Goal: Check status: Check status

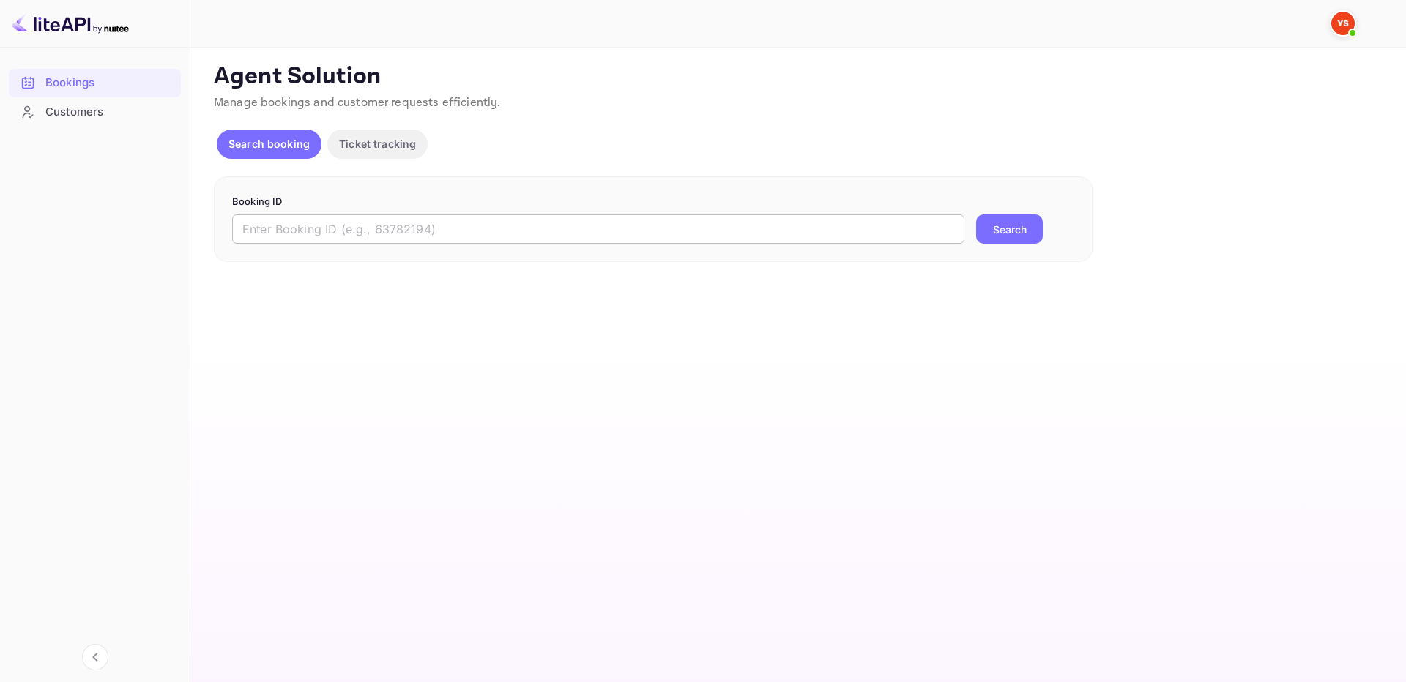
drag, startPoint x: 0, startPoint y: 0, endPoint x: 912, endPoint y: 228, distance: 940.2
click at [809, 237] on input "text" at bounding box center [598, 229] width 732 height 29
paste input "8173367"
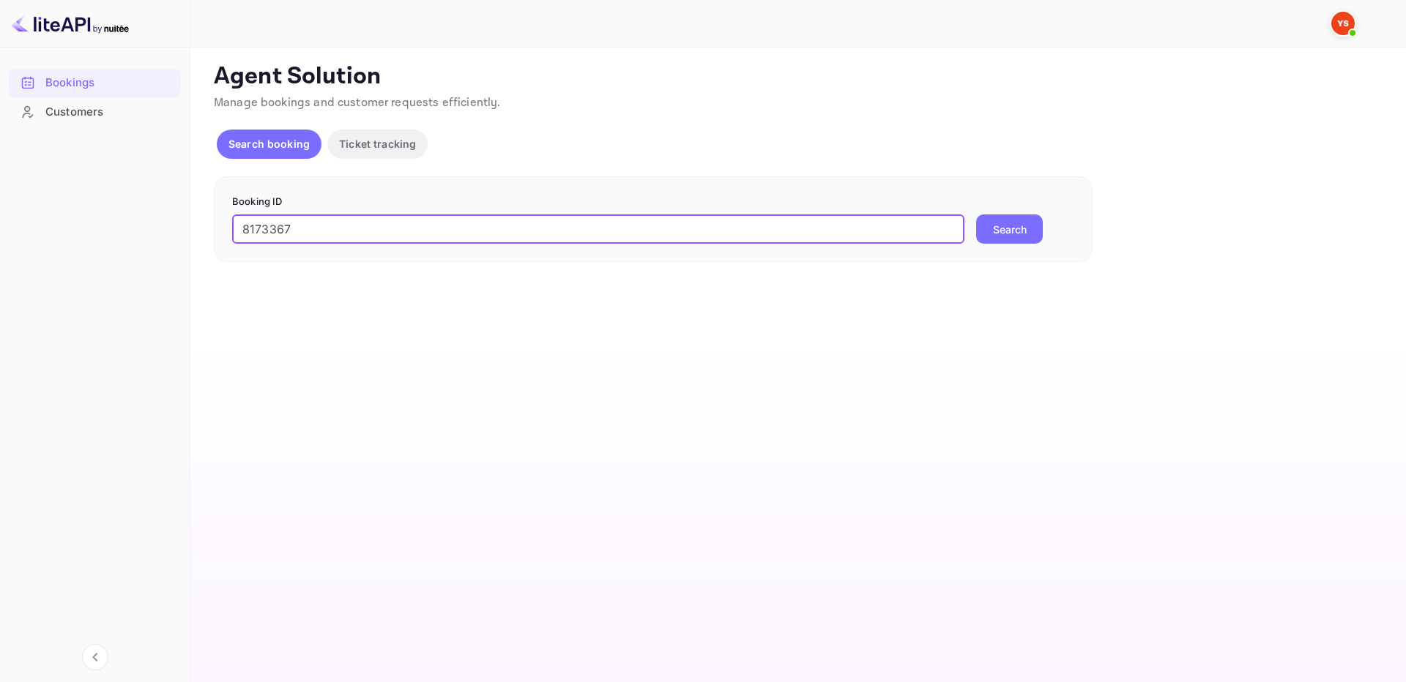
type input "8173367"
click at [1018, 226] on button "Search" at bounding box center [1009, 229] width 67 height 29
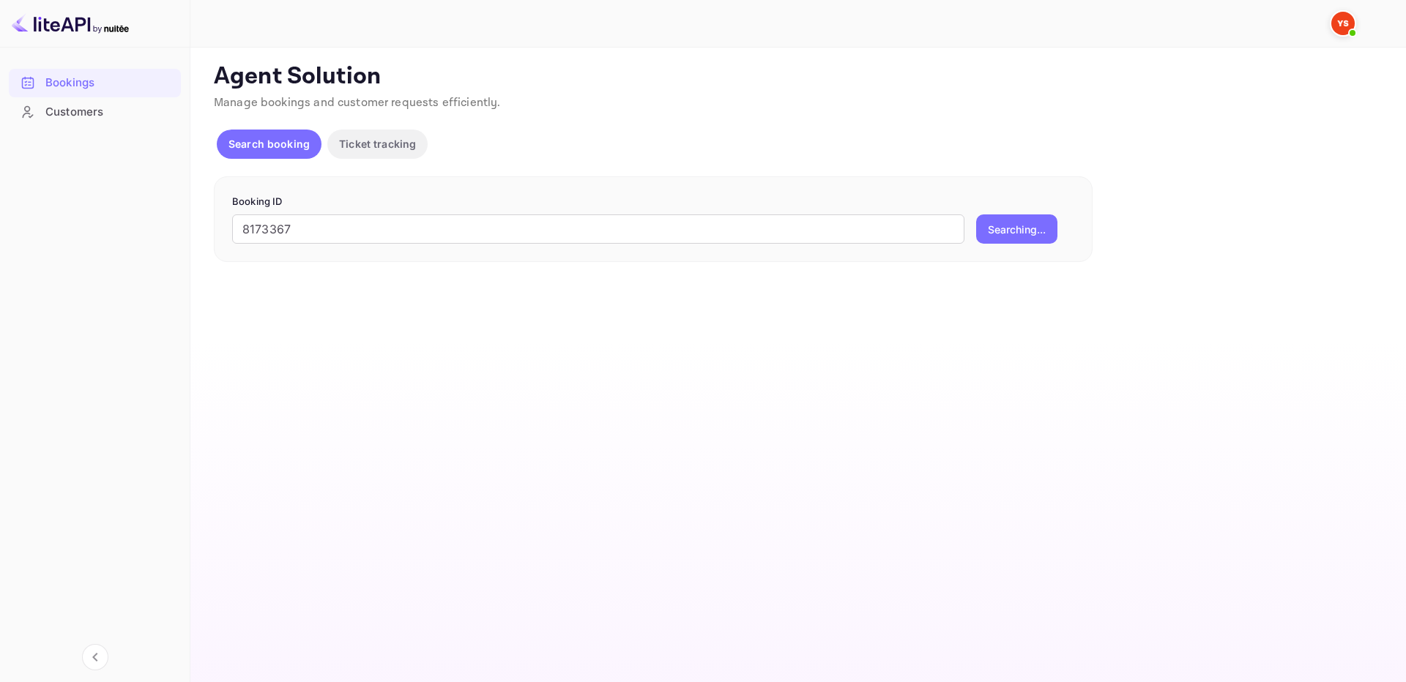
click at [842, 357] on main "Unsaved Changes Ticket Affiliate URL [URL][DOMAIN_NAME] Business partner name N…" at bounding box center [797, 365] width 1215 height 635
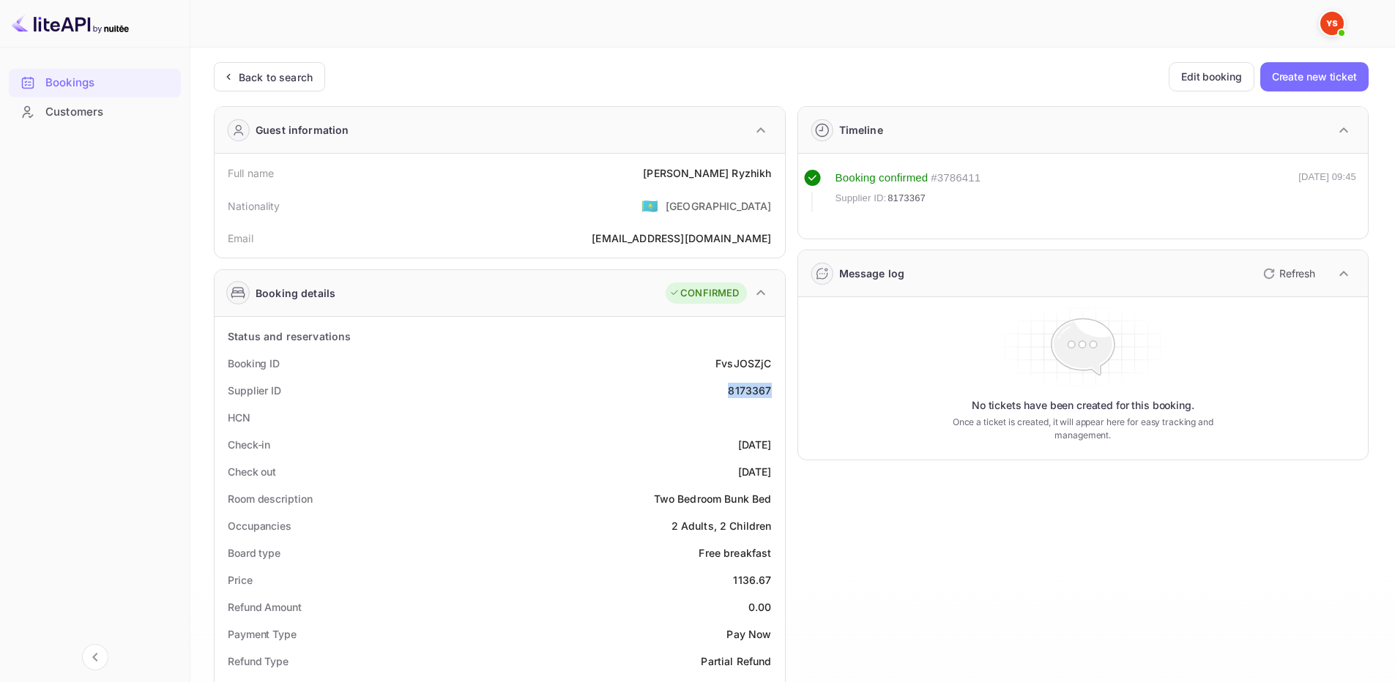
drag, startPoint x: 720, startPoint y: 390, endPoint x: 778, endPoint y: 387, distance: 57.9
copy div "8173367"
drag, startPoint x: 742, startPoint y: 180, endPoint x: 782, endPoint y: 182, distance: 39.6
click at [782, 182] on div "Full name [PERSON_NAME] Nationality 🇰🇿 [DEMOGRAPHIC_DATA] Email [EMAIL_ADDRESS]…" at bounding box center [500, 206] width 570 height 104
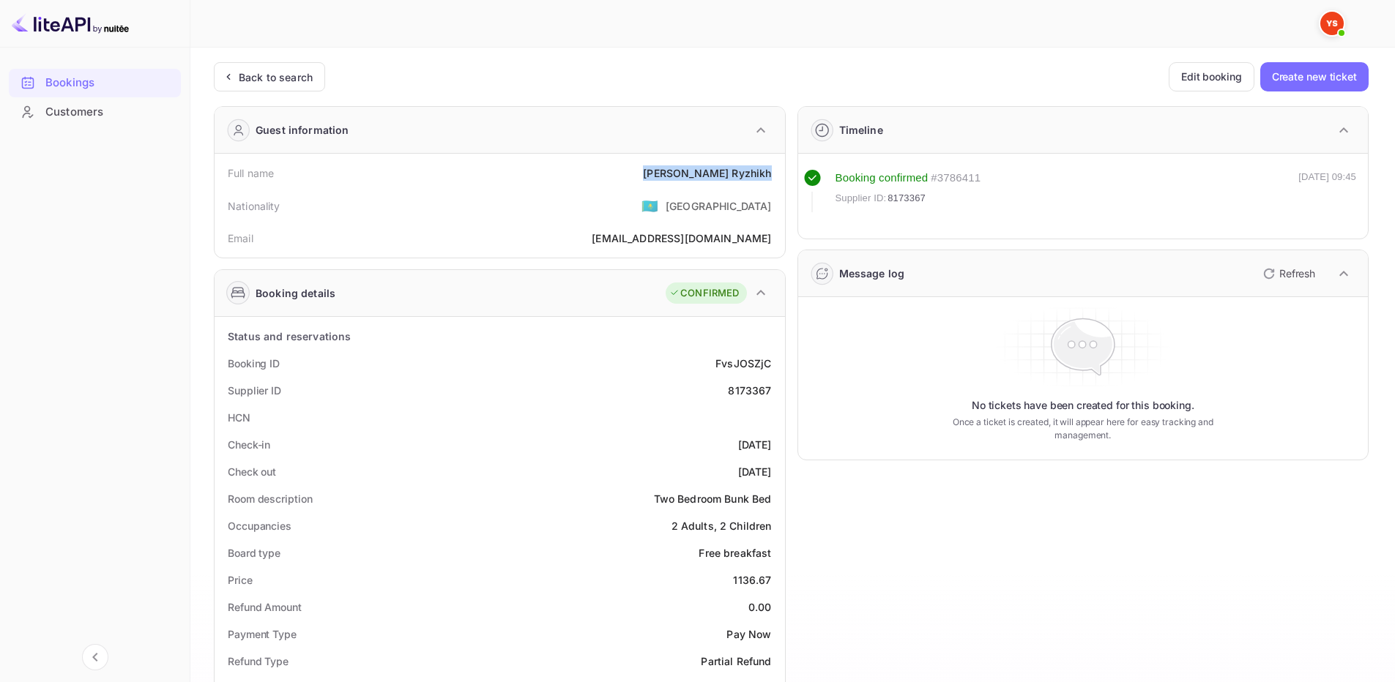
copy div "[PERSON_NAME]"
drag, startPoint x: 750, startPoint y: 574, endPoint x: 770, endPoint y: 574, distance: 20.5
click at [770, 574] on div "1136.67" at bounding box center [752, 580] width 38 height 15
copy div "1136.67"
